Goal: Find specific page/section: Find specific page/section

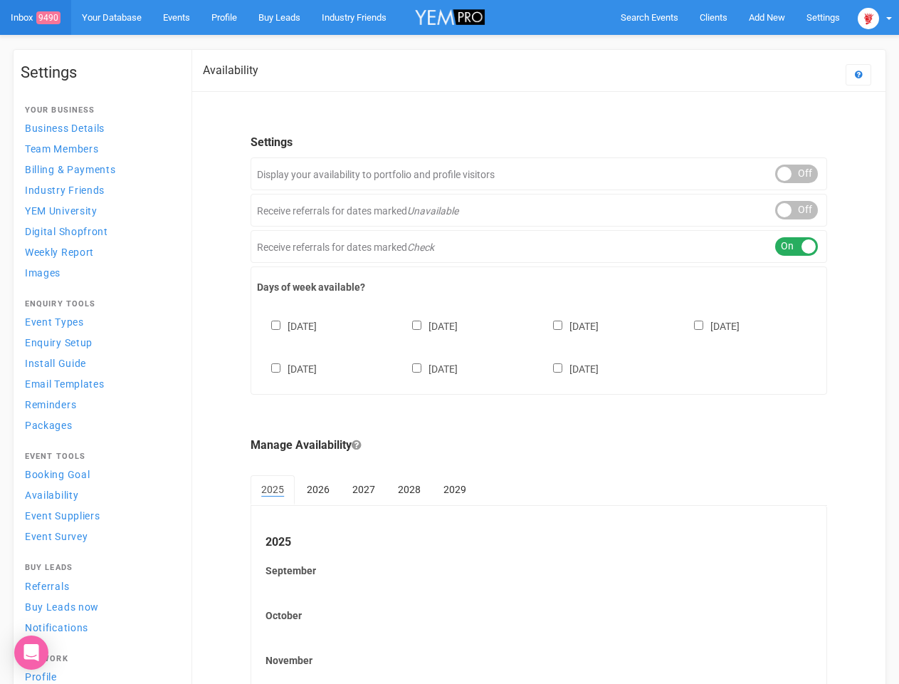
click at [449, 342] on div "[DATE] [DATE] [DATE] [DATE] [DATE] [DATE] [DATE]" at bounding box center [539, 340] width 564 height 85
click at [649, 17] on span "Search Events" at bounding box center [650, 17] width 58 height 11
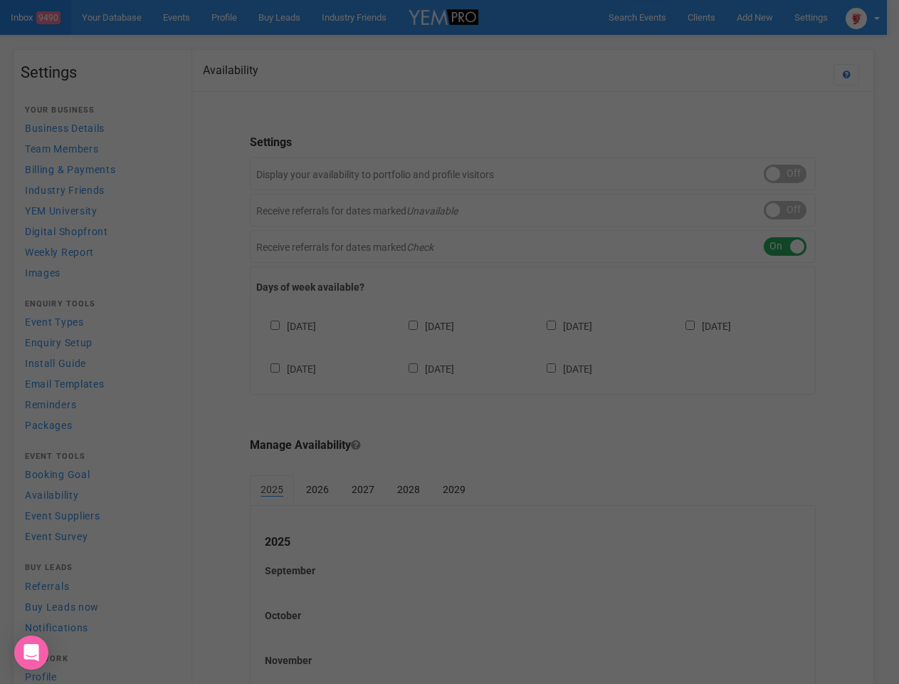
click at [0, 0] on div "Loading..." at bounding box center [0, 0] width 0 height 0
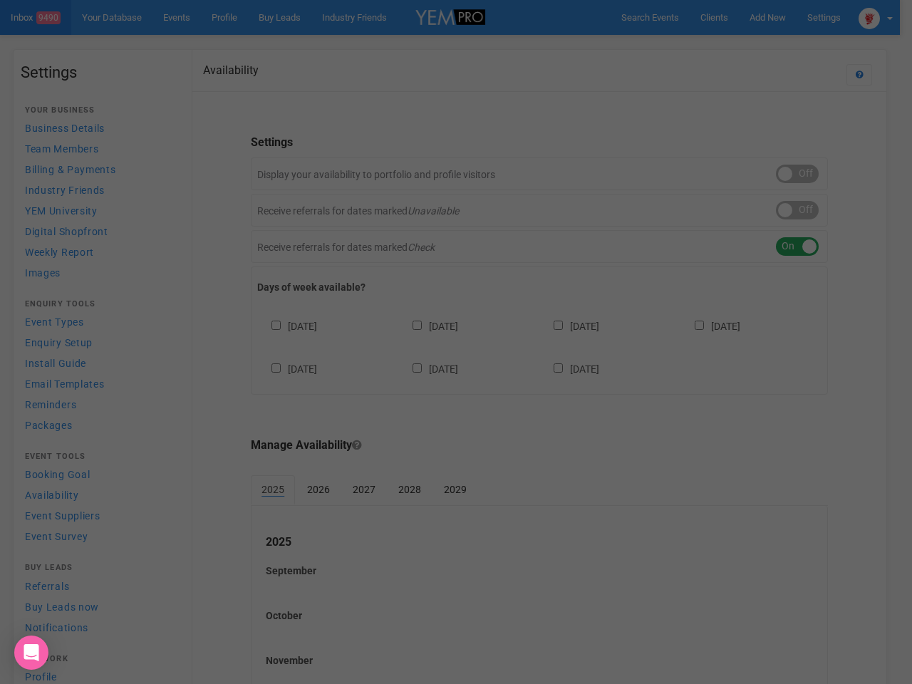
click at [734, 46] on div "Loading..." at bounding box center [456, 342] width 912 height 684
click at [875, 17] on div "Loading..." at bounding box center [456, 342] width 912 height 684
click at [797, 174] on div "Loading..." at bounding box center [456, 342] width 912 height 684
click at [797, 210] on div "Loading..." at bounding box center [456, 342] width 912 height 684
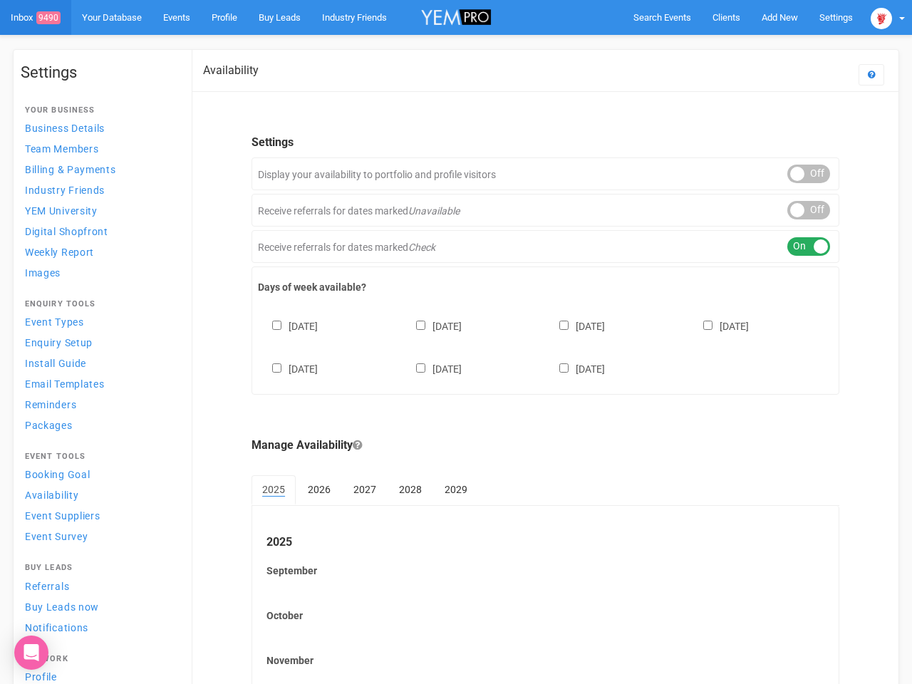
click at [797, 246] on div "ON OFF" at bounding box center [808, 246] width 43 height 19
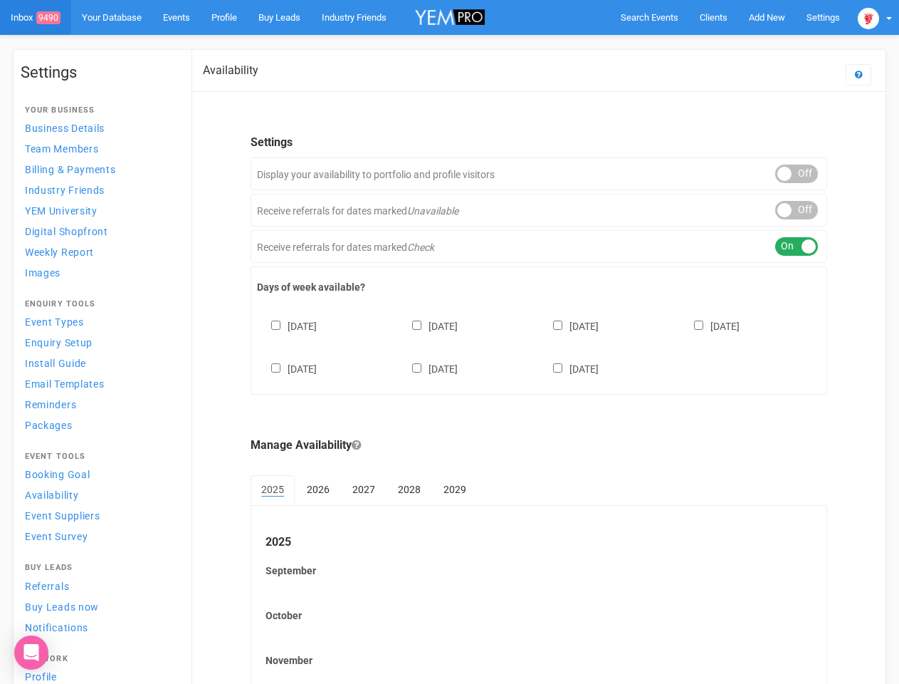
click at [539, 345] on div "[DATE] [DATE] [DATE] [DATE] [DATE] [DATE] [DATE]" at bounding box center [539, 340] width 564 height 85
